Goal: Use online tool/utility: Utilize a website feature to perform a specific function

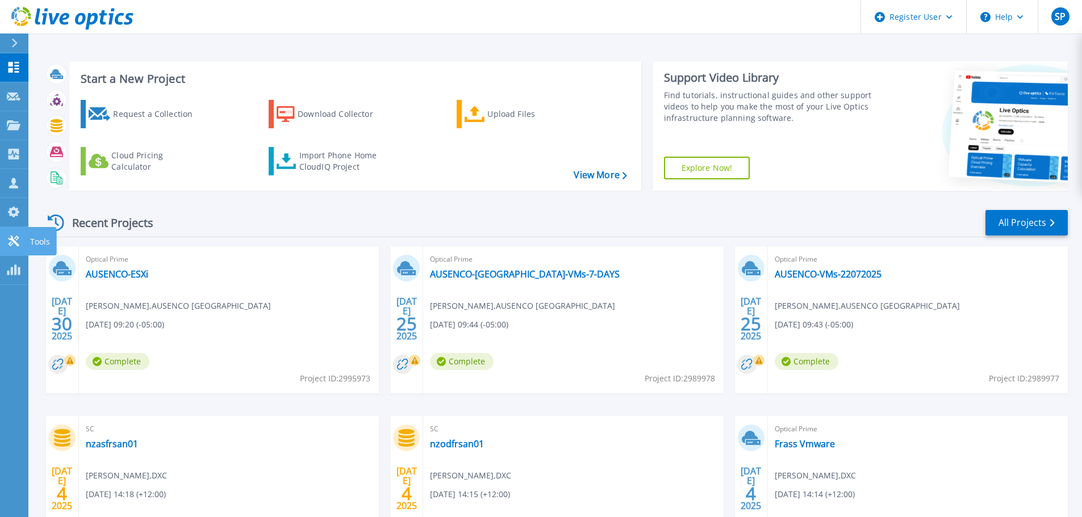
click at [36, 239] on p "Tools" at bounding box center [40, 242] width 20 height 30
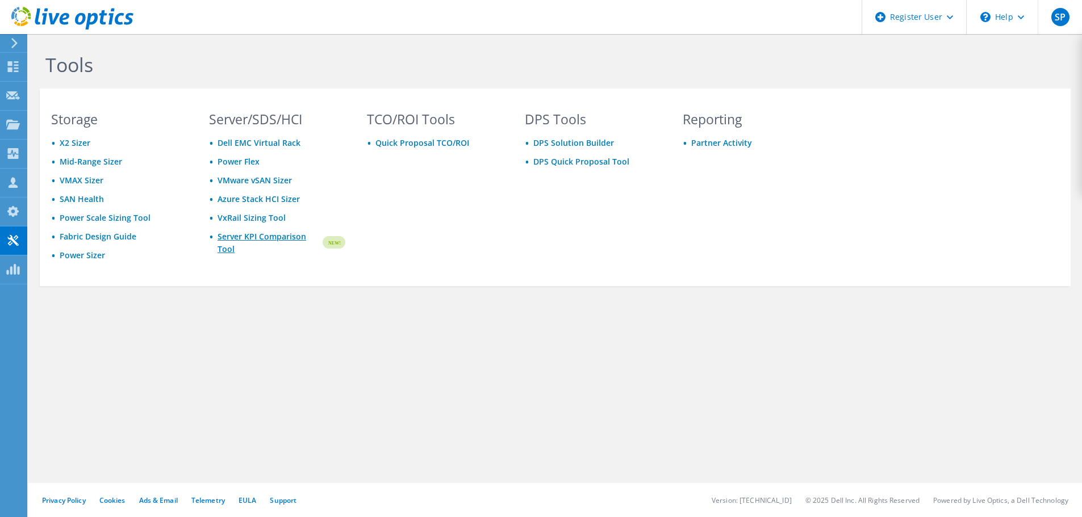
click at [239, 240] on link "Server KPI Comparison Tool" at bounding box center [269, 243] width 103 height 25
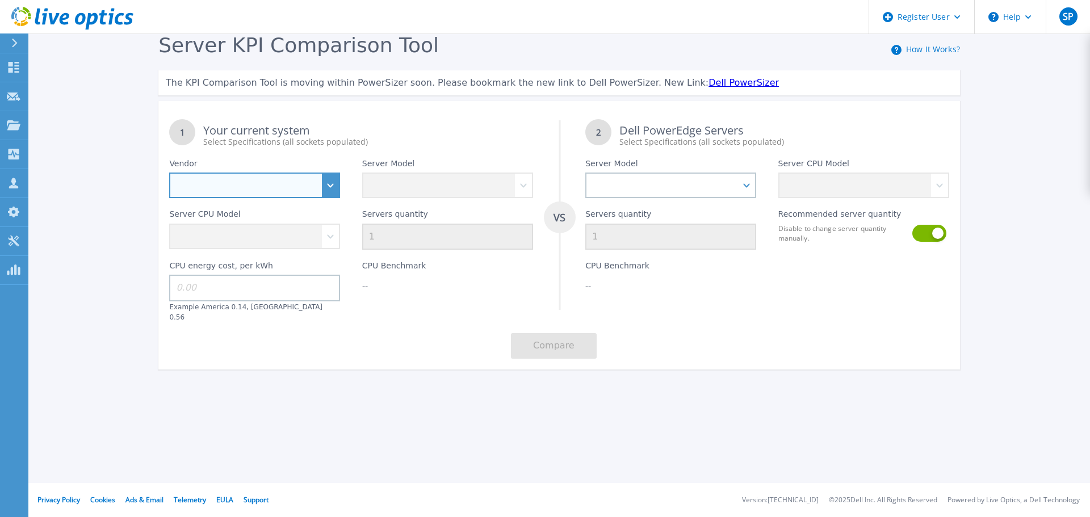
click at [328, 183] on select "Dell HPE Lenovo Supermicro" at bounding box center [254, 186] width 171 height 26
select select "Dell"
click at [169, 173] on select "Dell HPE Lenovo Supermicro" at bounding box center [254, 186] width 171 height 26
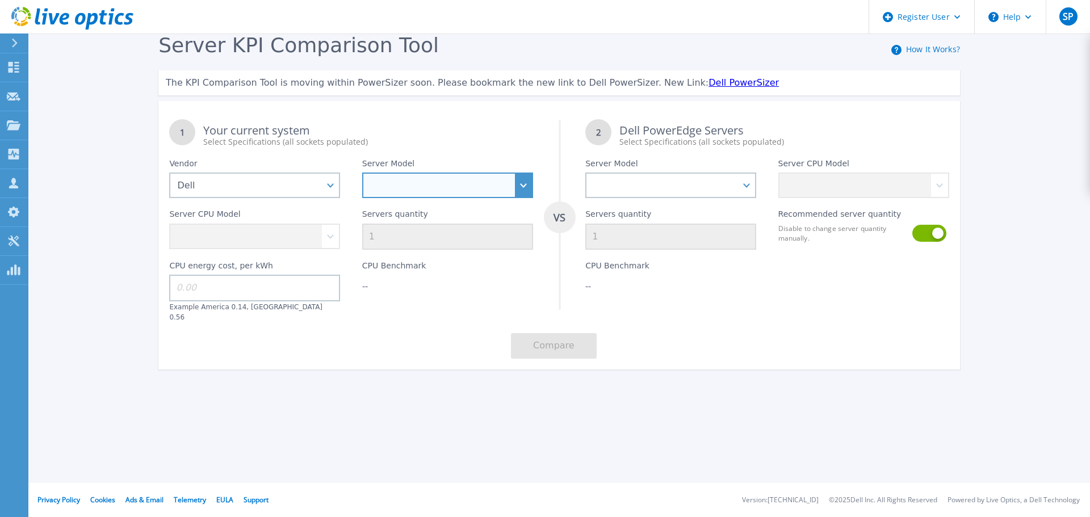
click at [437, 191] on select "PowerEdge C6520 PowerEdge C6525 PowerEdge HS5610 PowerEdge HS5620 PowerEdge R24…" at bounding box center [447, 186] width 171 height 26
select select "PowerEdge R650"
click at [362, 173] on select "PowerEdge C6520 PowerEdge C6525 PowerEdge HS5610 PowerEdge HS5620 PowerEdge R24…" at bounding box center [447, 186] width 171 height 26
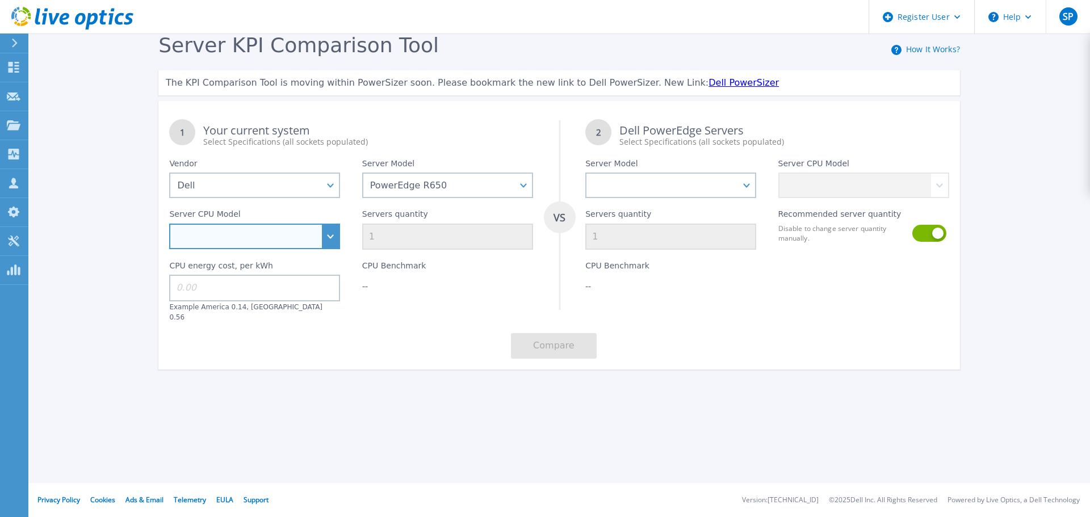
click at [296, 235] on select "Intel Xeon Gold 6312U 2.4GHz Intel Xeon Platinum 8352M 2.3GHz Intel Xeon Platin…" at bounding box center [254, 237] width 171 height 26
select select "333983"
click at [169, 224] on select "Intel Xeon Gold 6312U 2.4GHz Intel Xeon Platinum 8352M 2.3GHz Intel Xeon Platin…" at bounding box center [254, 237] width 171 height 26
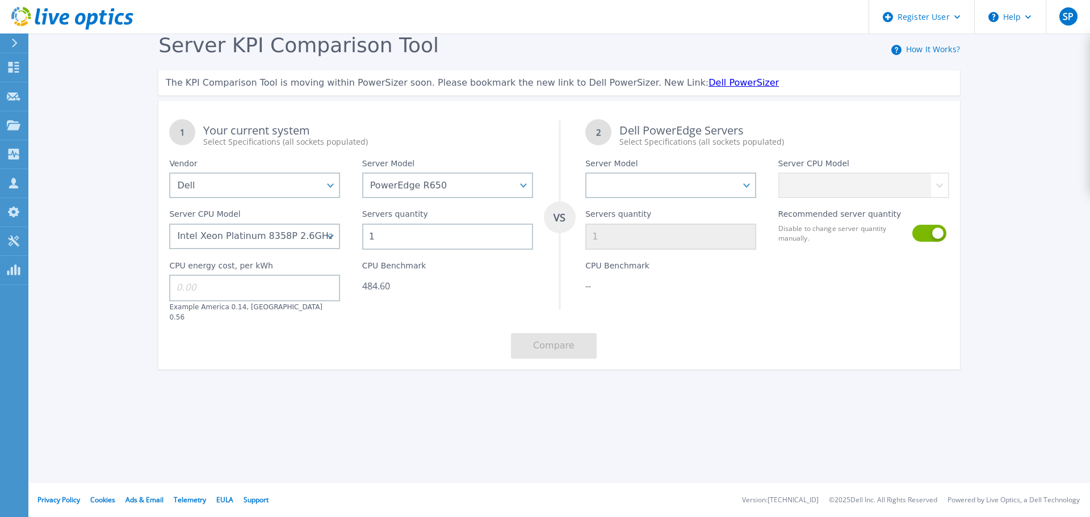
click at [404, 236] on input "1" at bounding box center [447, 237] width 171 height 26
drag, startPoint x: 404, startPoint y: 236, endPoint x: 333, endPoint y: 242, distance: 70.7
click at [333, 242] on div "1 Your current system Select Specifications (all sockets populated) VS 2 Dell P…" at bounding box center [559, 238] width 802 height 261
type input "3"
click at [269, 289] on input at bounding box center [254, 288] width 171 height 26
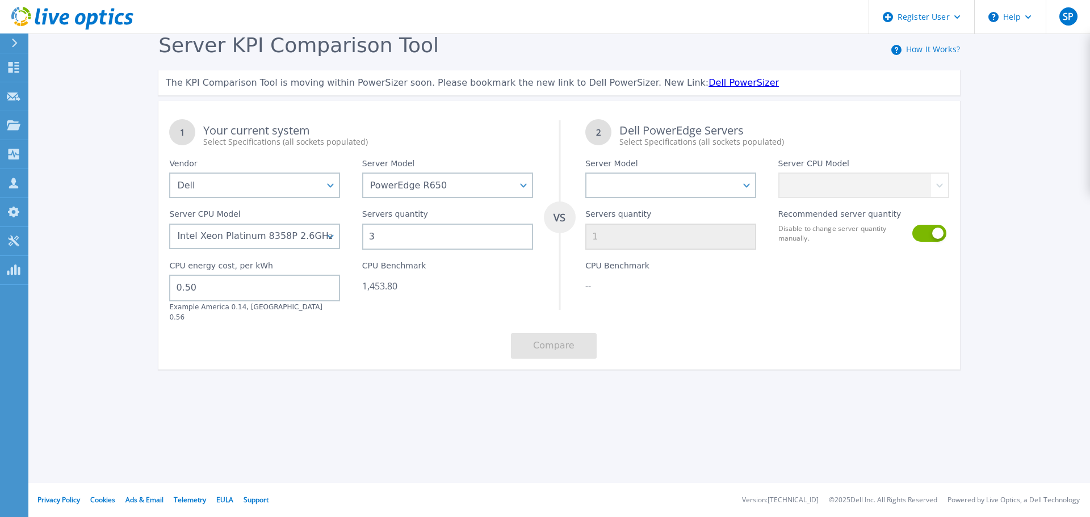
type input "0.50"
click at [402, 337] on div "1 Your current system Select Specifications (all sockets populated) VS 2 Dell P…" at bounding box center [559, 238] width 802 height 261
click at [747, 184] on select "PowerEdge C6520 PowerEdge C6525 PowerEdge HS5610 PowerEdge HS5620 PowerEdge R24…" at bounding box center [671, 186] width 171 height 26
select select "PowerEdge R660"
click at [586, 173] on select "PowerEdge C6520 PowerEdge C6525 PowerEdge HS5610 PowerEdge HS5620 PowerEdge R24…" at bounding box center [671, 186] width 171 height 26
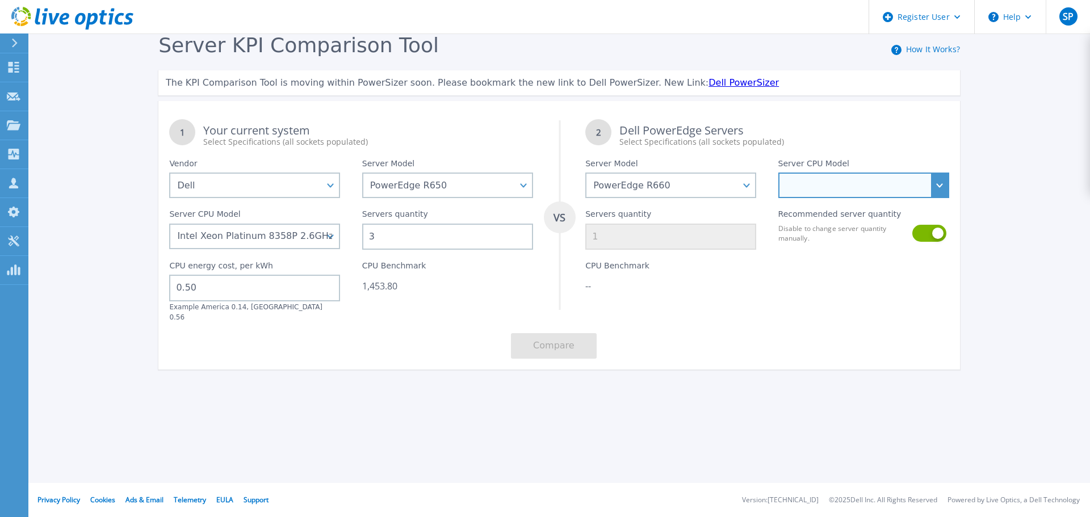
click at [944, 189] on select "Intel Xeon Gold 6414U 2GHz Intel Xeon Gold 6430 2.1GHz Intel Xeon Gold 6454S 2.…" at bounding box center [864, 186] width 171 height 26
drag, startPoint x: 1034, startPoint y: 399, endPoint x: 808, endPoint y: 178, distance: 316.5
click at [808, 178] on select "Intel Xeon Gold 6414U 2GHz Intel Xeon Gold 6430 2.1GHz Intel Xeon Gold 6454S 2.…" at bounding box center [864, 186] width 171 height 26
select select "334063"
click at [779, 173] on select "Intel Xeon Gold 6414U 2GHz Intel Xeon Gold 6430 2.1GHz Intel Xeon Gold 6454S 2.…" at bounding box center [864, 186] width 171 height 26
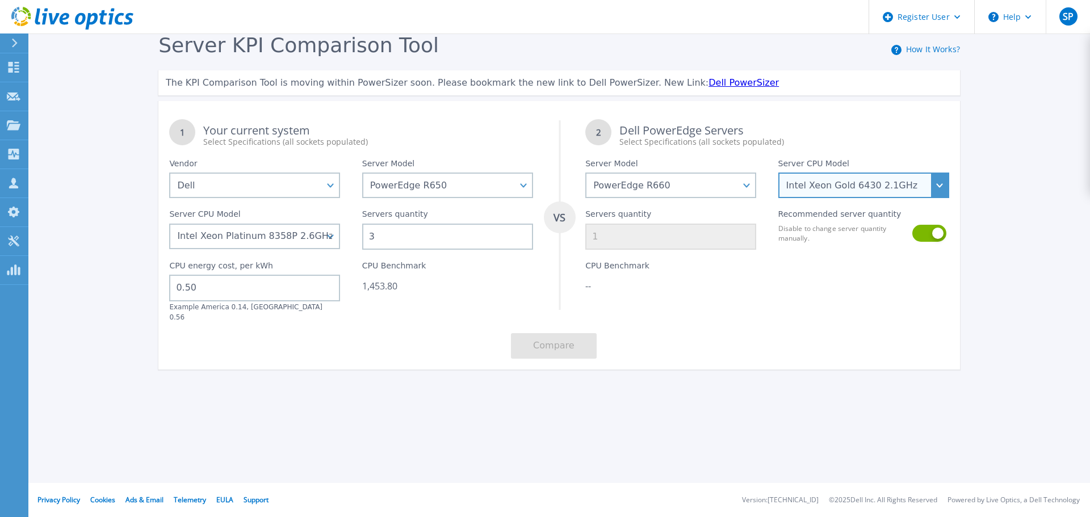
type input "3"
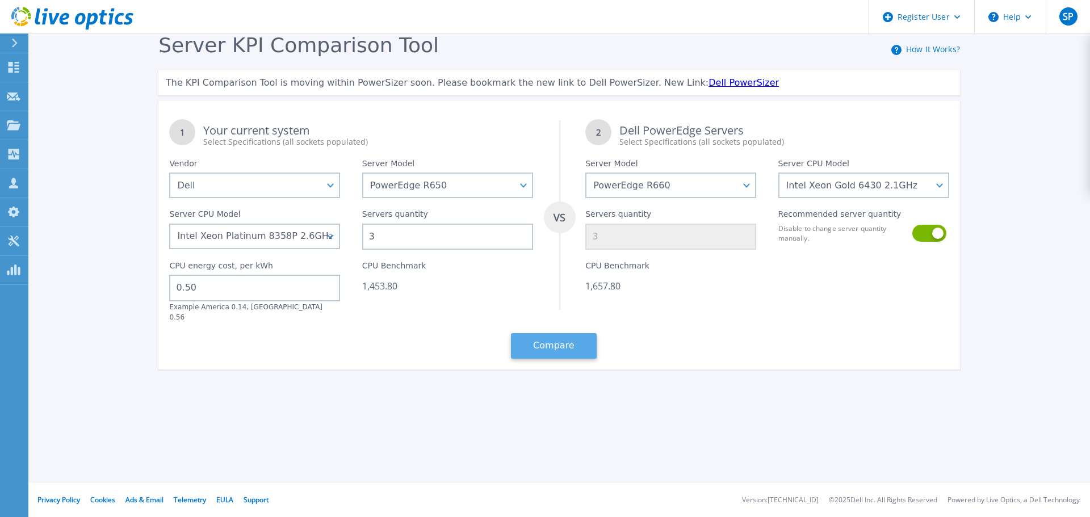
click at [558, 336] on button "Compare" at bounding box center [554, 346] width 86 height 26
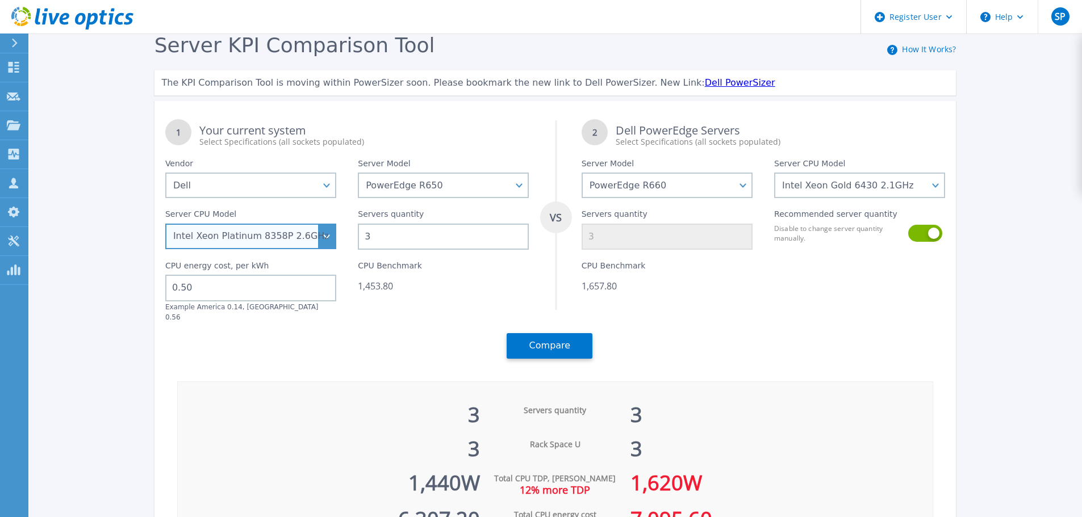
click at [313, 243] on select "Intel Xeon Gold 6312U 2.4GHz Intel Xeon Platinum 8352M 2.3GHz Intel Xeon Platin…" at bounding box center [250, 237] width 171 height 26
click at [169, 224] on select "Intel Xeon Gold 6312U 2.4GHz Intel Xeon Platinum 8352M 2.3GHz Intel Xeon Platin…" at bounding box center [250, 237] width 171 height 26
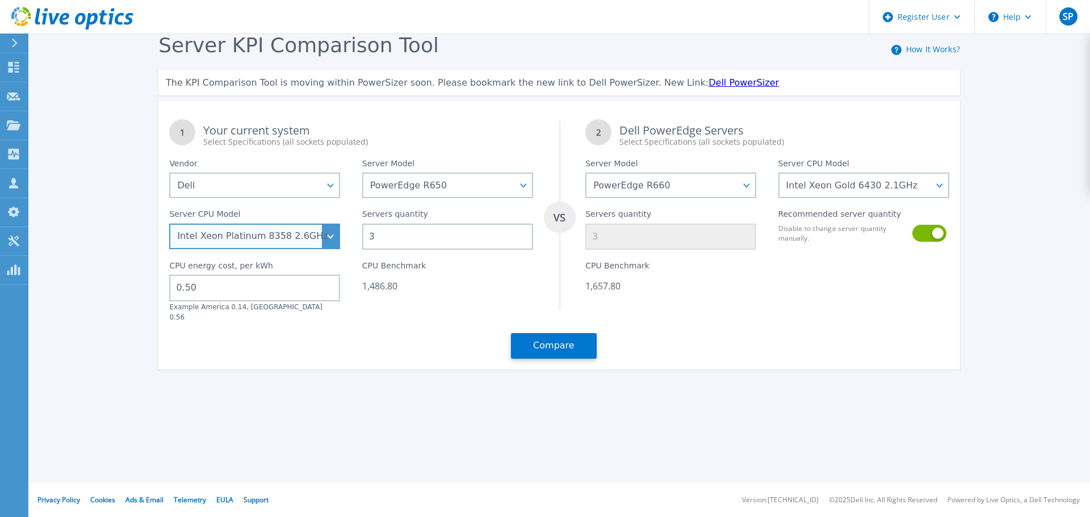
click at [327, 236] on select "Intel Xeon Gold 6312U 2.4GHz Intel Xeon Platinum 8352M 2.3GHz Intel Xeon Platin…" at bounding box center [254, 237] width 171 height 26
select select "333983"
click at [169, 224] on select "Intel Xeon Gold 6312U 2.4GHz Intel Xeon Platinum 8352M 2.3GHz Intel Xeon Platin…" at bounding box center [254, 237] width 171 height 26
click at [441, 324] on div "1 Your current system Select Specifications (all sockets populated) VS 2 Dell P…" at bounding box center [559, 238] width 802 height 261
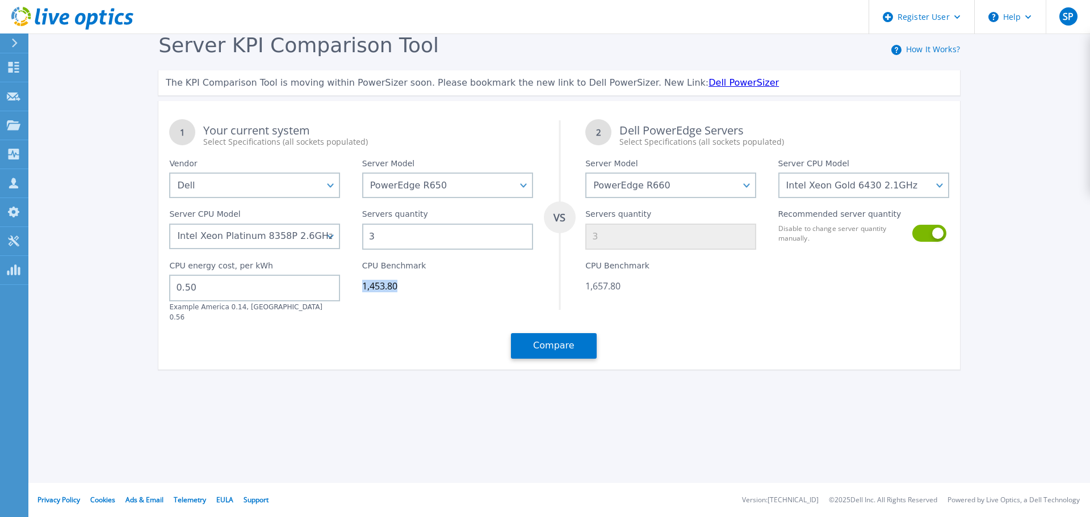
drag, startPoint x: 363, startPoint y: 289, endPoint x: 407, endPoint y: 291, distance: 44.3
click at [407, 291] on div "1,453.80" at bounding box center [447, 286] width 171 height 11
drag, startPoint x: 623, startPoint y: 286, endPoint x: 578, endPoint y: 287, distance: 44.9
click at [578, 287] on div "CPU Benchmark 1,657.80" at bounding box center [671, 286] width 193 height 72
